Goal: Information Seeking & Learning: Learn about a topic

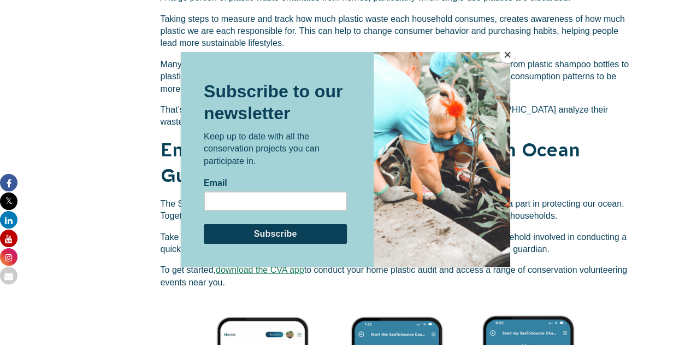
scroll to position [1264, 0]
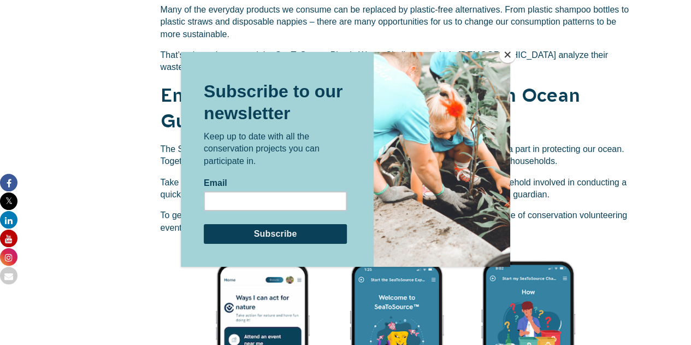
click at [505, 54] on button "Close" at bounding box center [507, 54] width 16 height 16
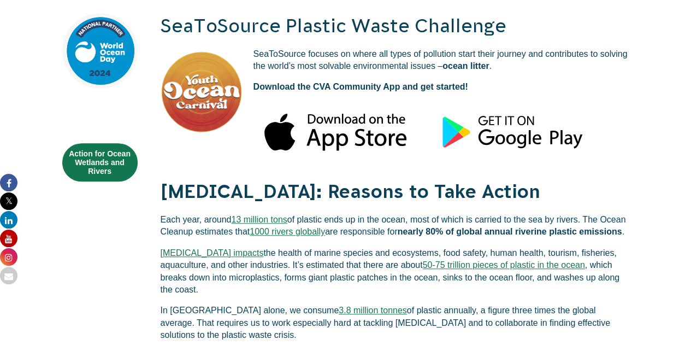
scroll to position [117, 0]
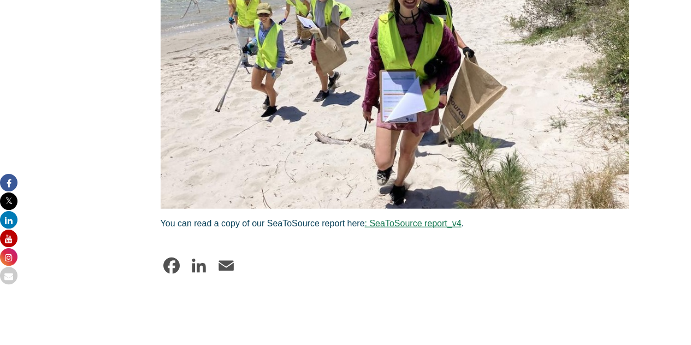
scroll to position [3255, 0]
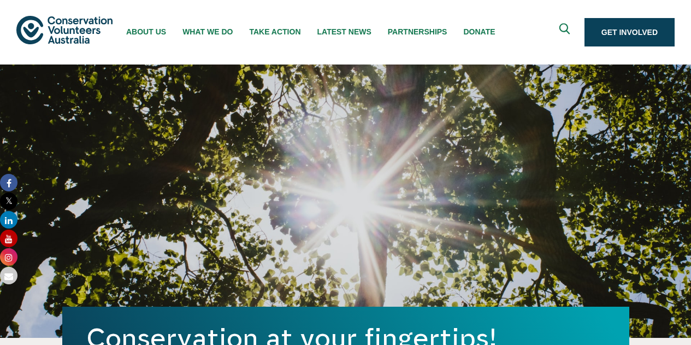
scroll to position [1319, 0]
